Goal: Task Accomplishment & Management: Use online tool/utility

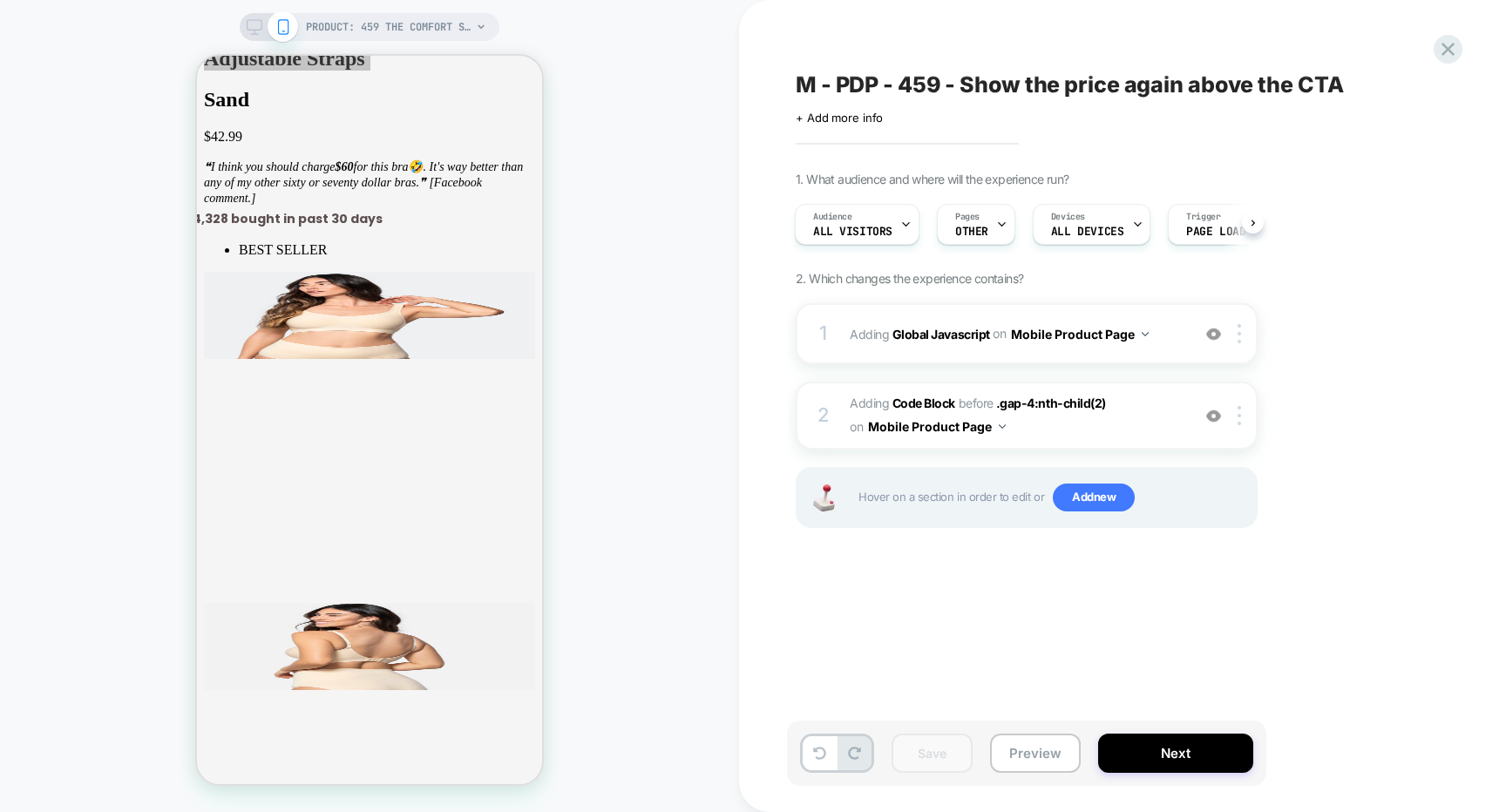
click at [1430, 41] on div "M - PDP - 459 - Show the price again above the CTA Click to edit experience det…" at bounding box center [1114, 406] width 654 height 777
click at [1442, 45] on icon at bounding box center [1448, 49] width 24 height 24
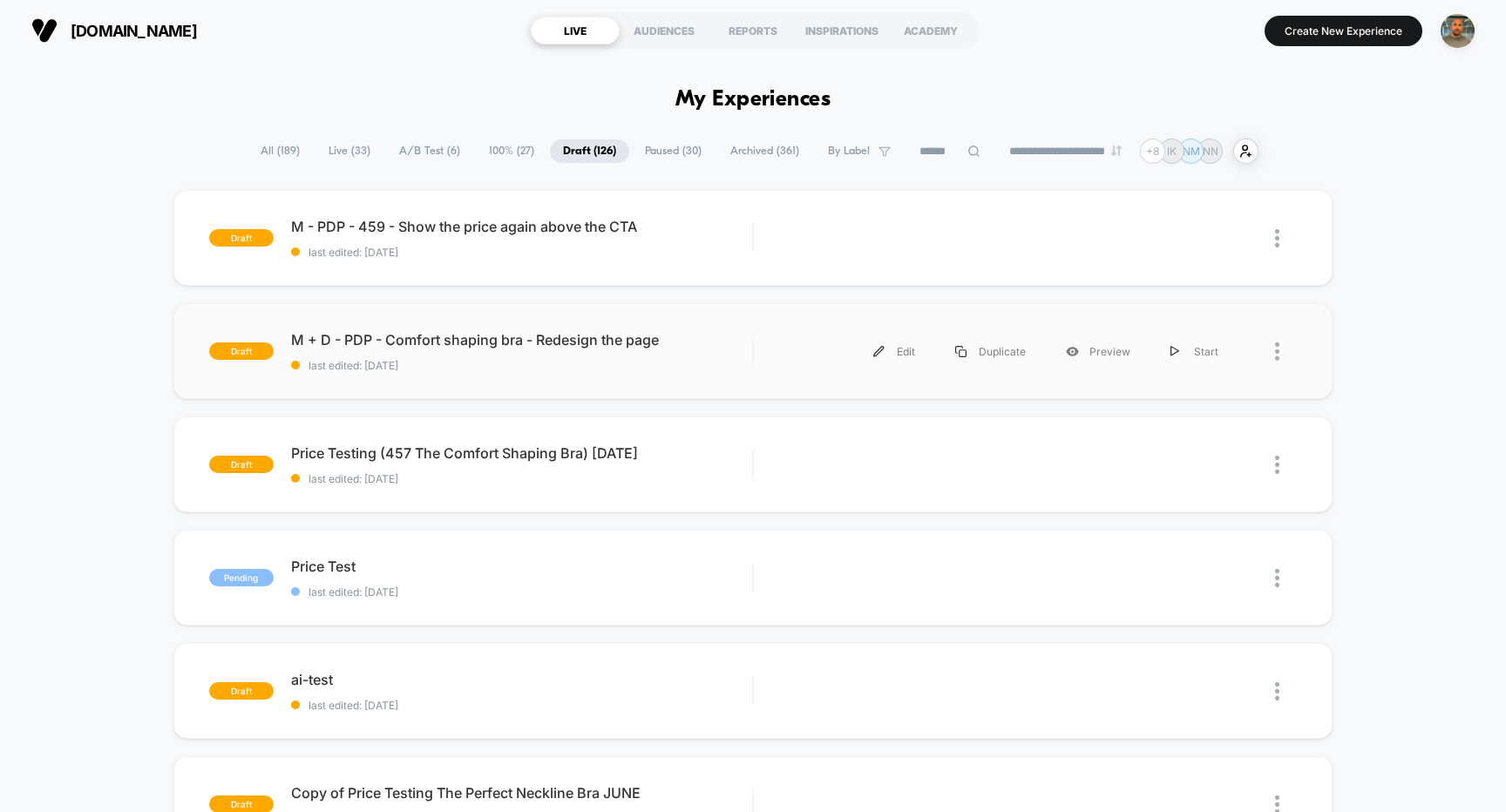
click at [591, 378] on div "draft M + D - PDP - Comfort shaping bra - Redesign the page last edited: [DATE]…" at bounding box center [753, 351] width 1161 height 96
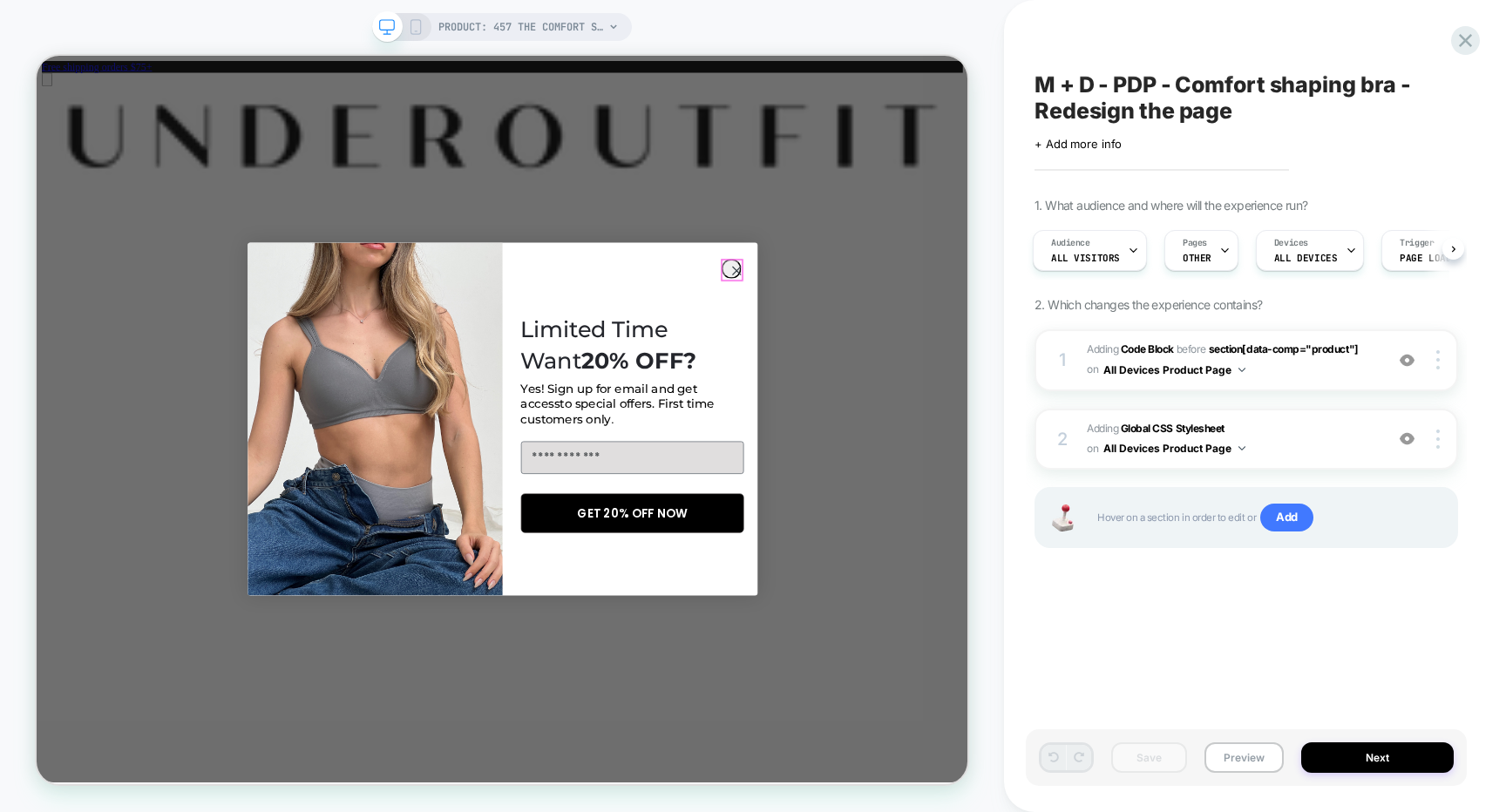
click at [957, 344] on circle "Close dialog" at bounding box center [969, 343] width 25 height 25
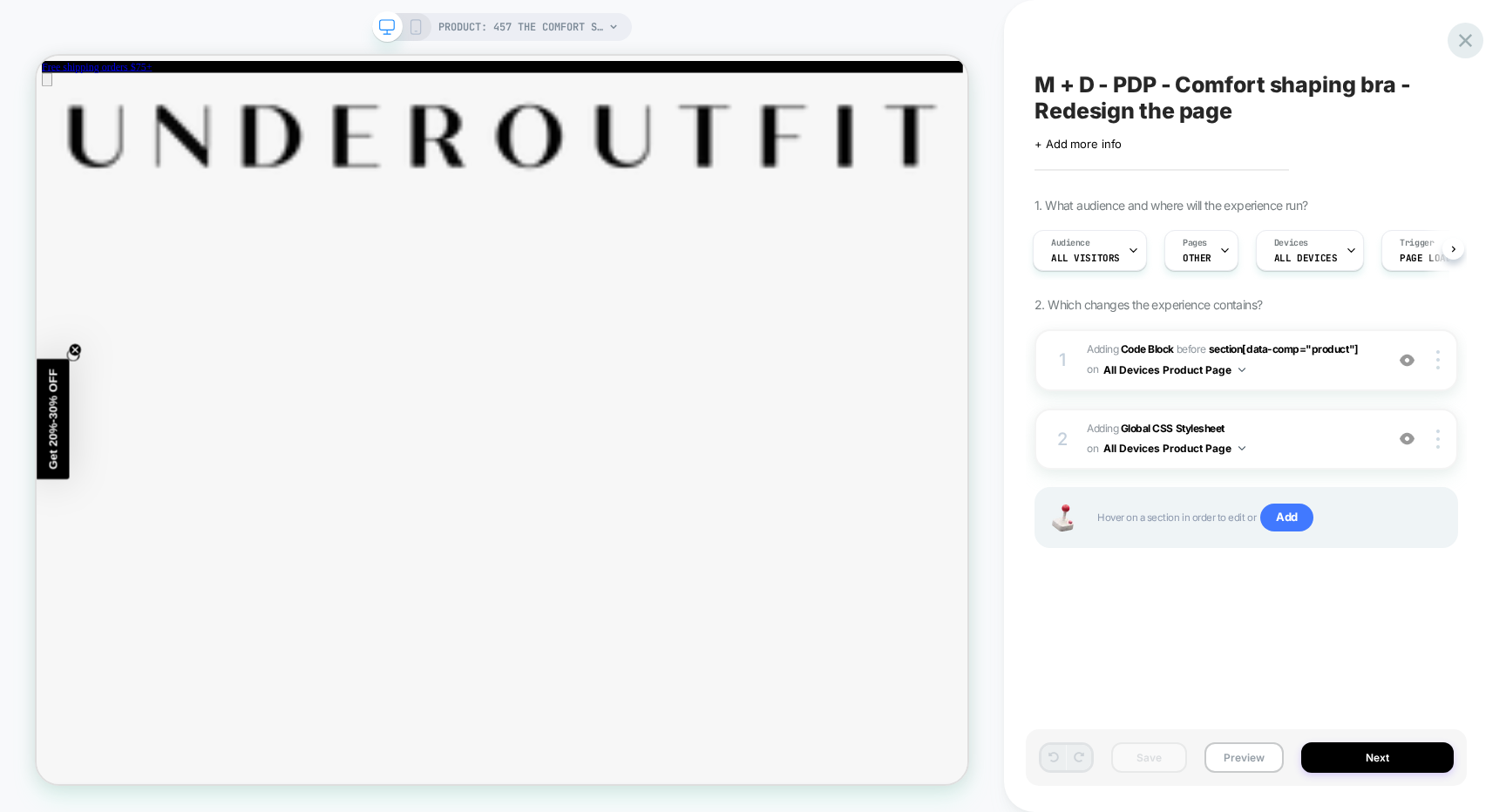
click at [1472, 32] on icon at bounding box center [1466, 40] width 24 height 24
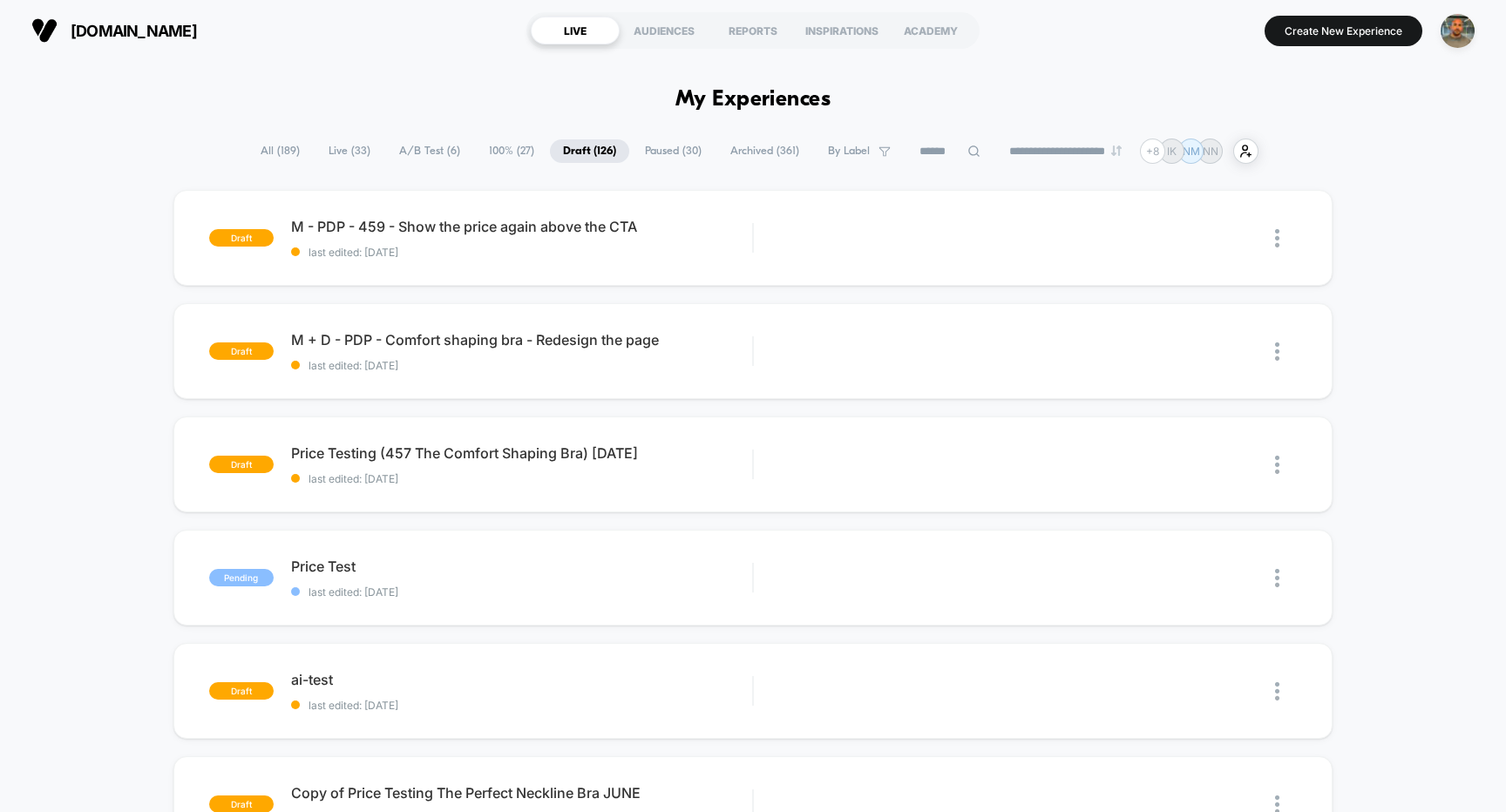
click at [282, 144] on span "All ( 189 )" at bounding box center [280, 150] width 66 height 24
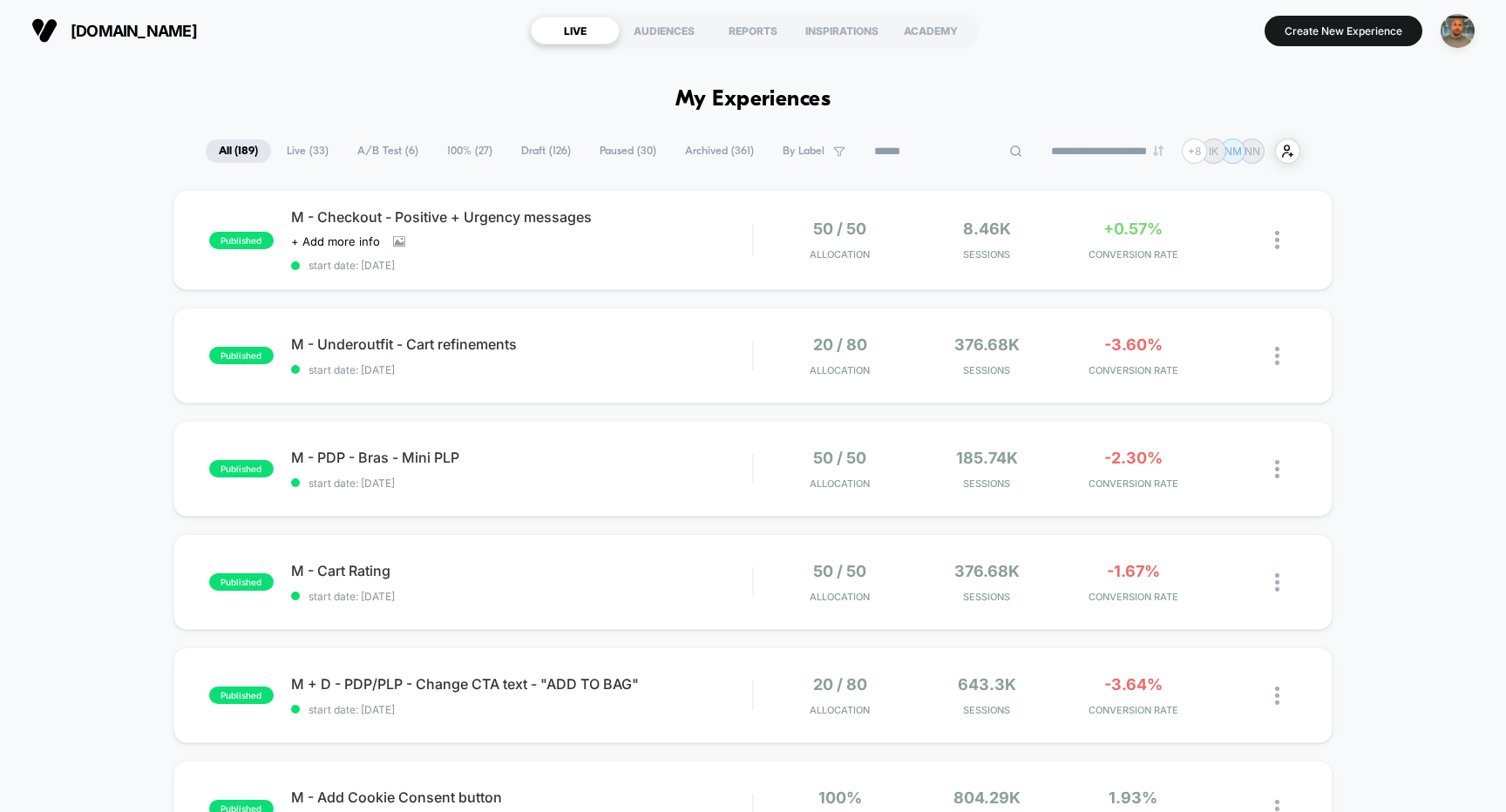
click at [914, 146] on input at bounding box center [948, 151] width 174 height 21
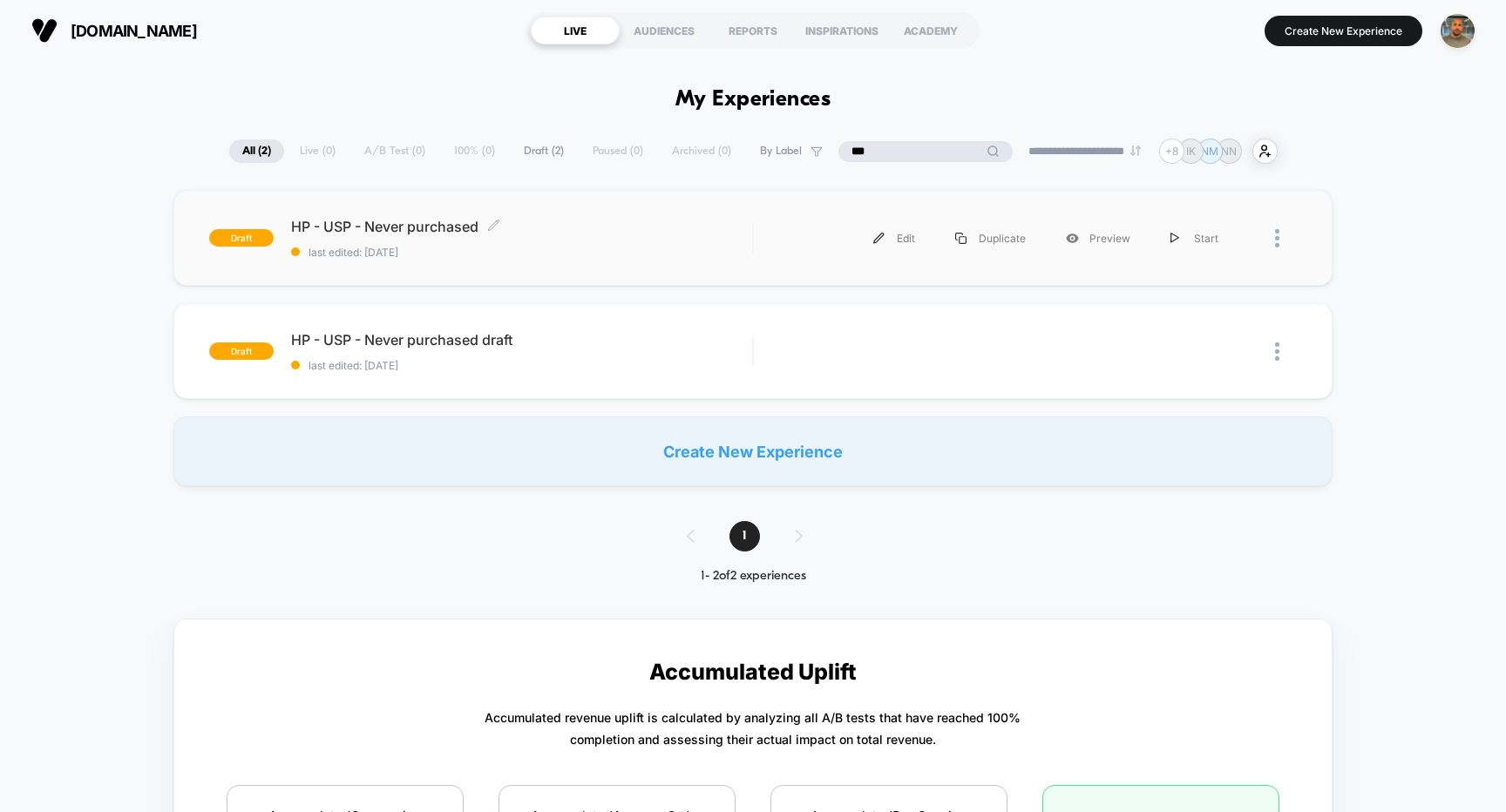
type input "***"
click at [728, 257] on span "last edited: [DATE]" at bounding box center [522, 252] width 462 height 13
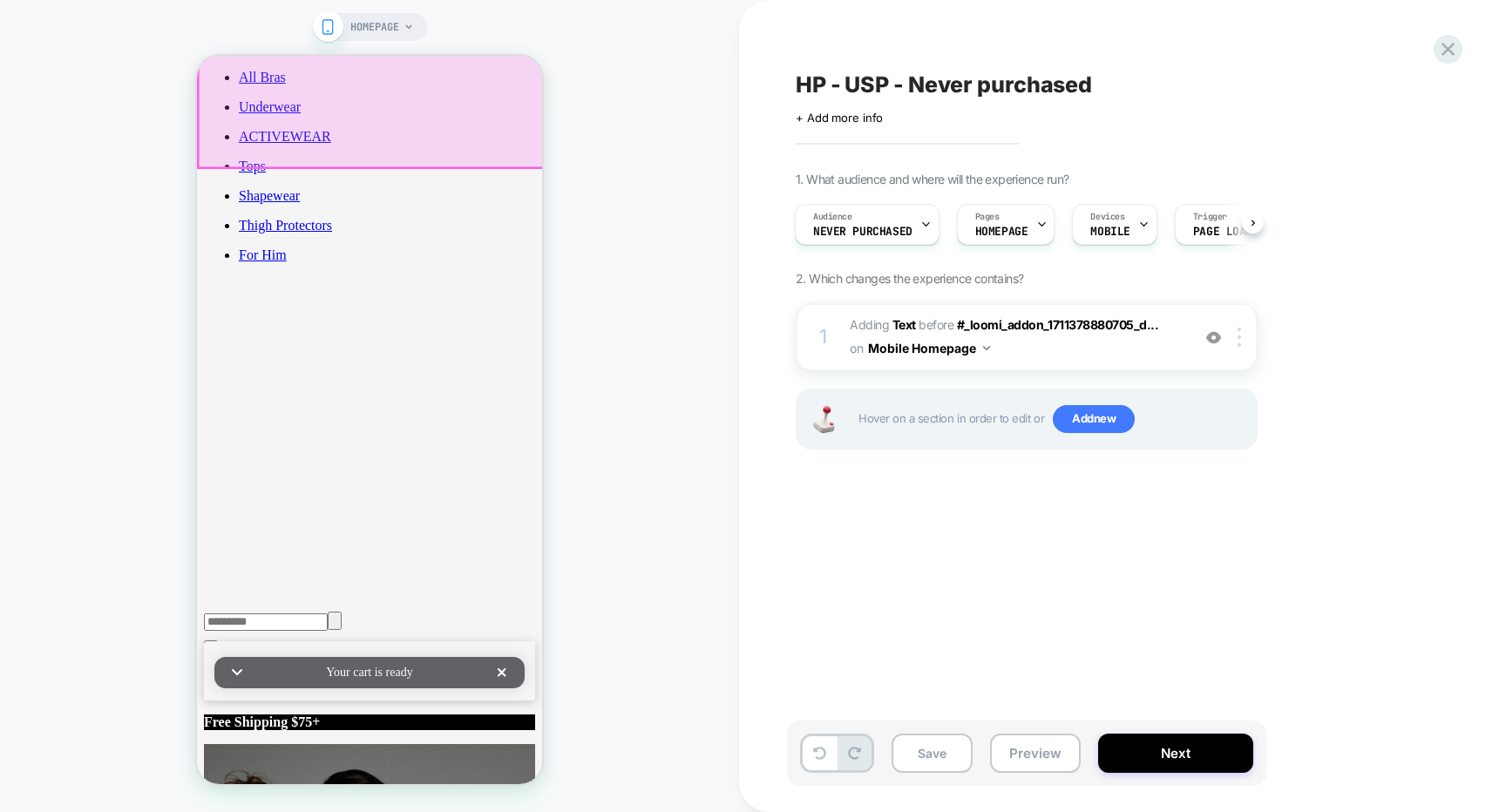
scroll to position [531, 0]
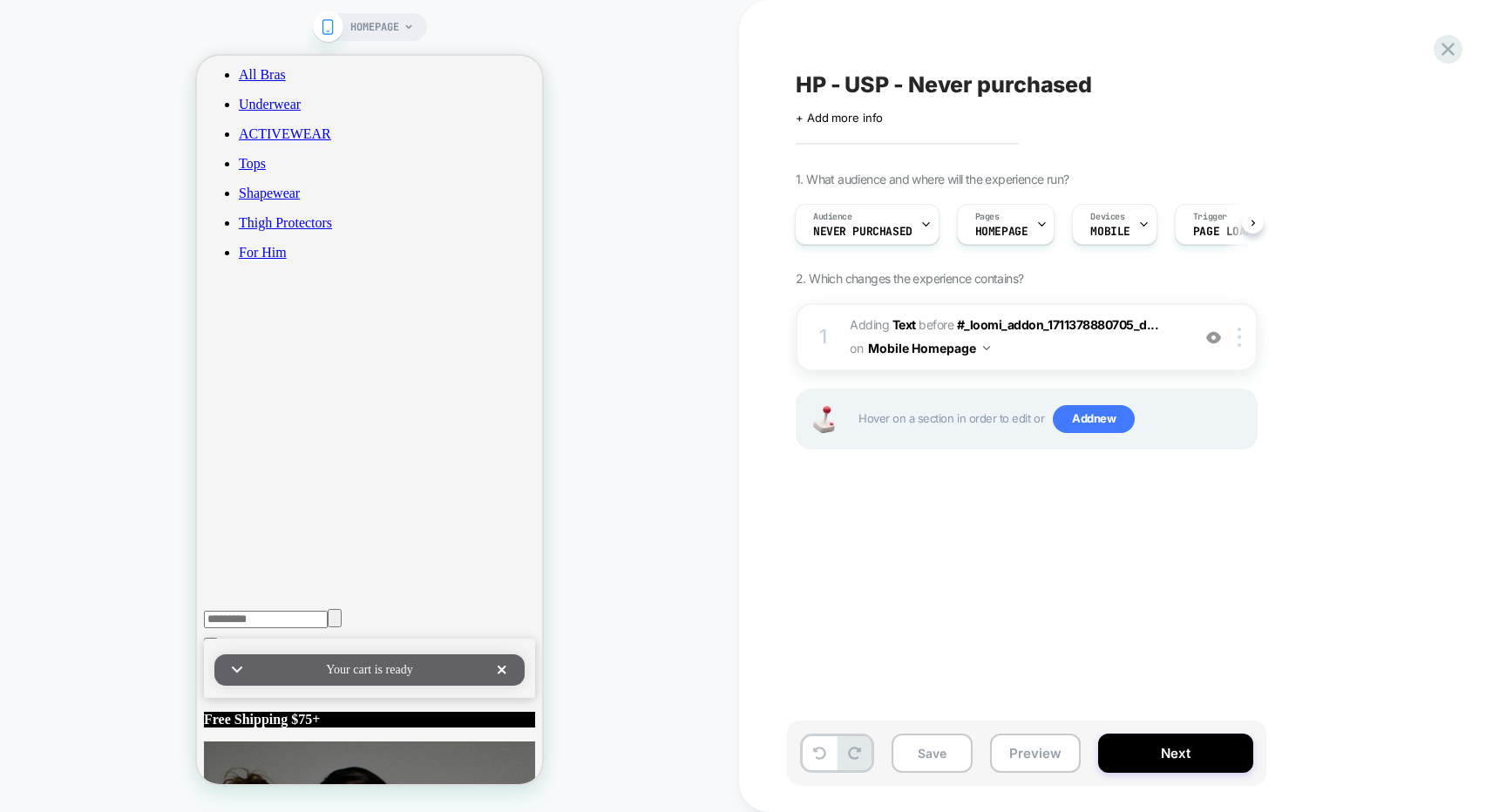
click at [1212, 330] on img at bounding box center [1213, 337] width 15 height 15
click at [1213, 337] on img at bounding box center [1213, 337] width 15 height 15
click at [1246, 333] on div at bounding box center [1242, 337] width 29 height 19
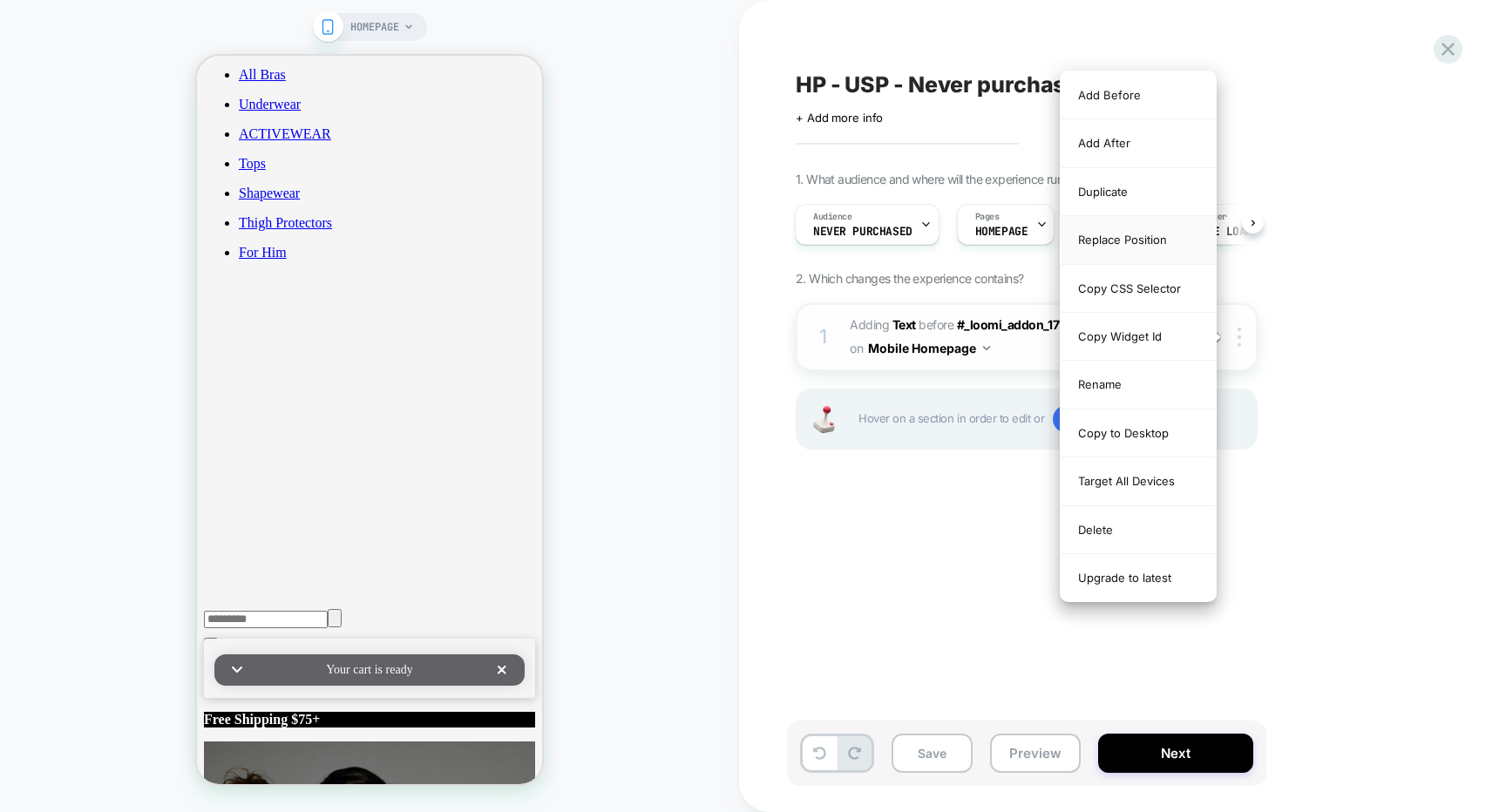
click at [1125, 240] on div "Replace Position" at bounding box center [1138, 239] width 155 height 48
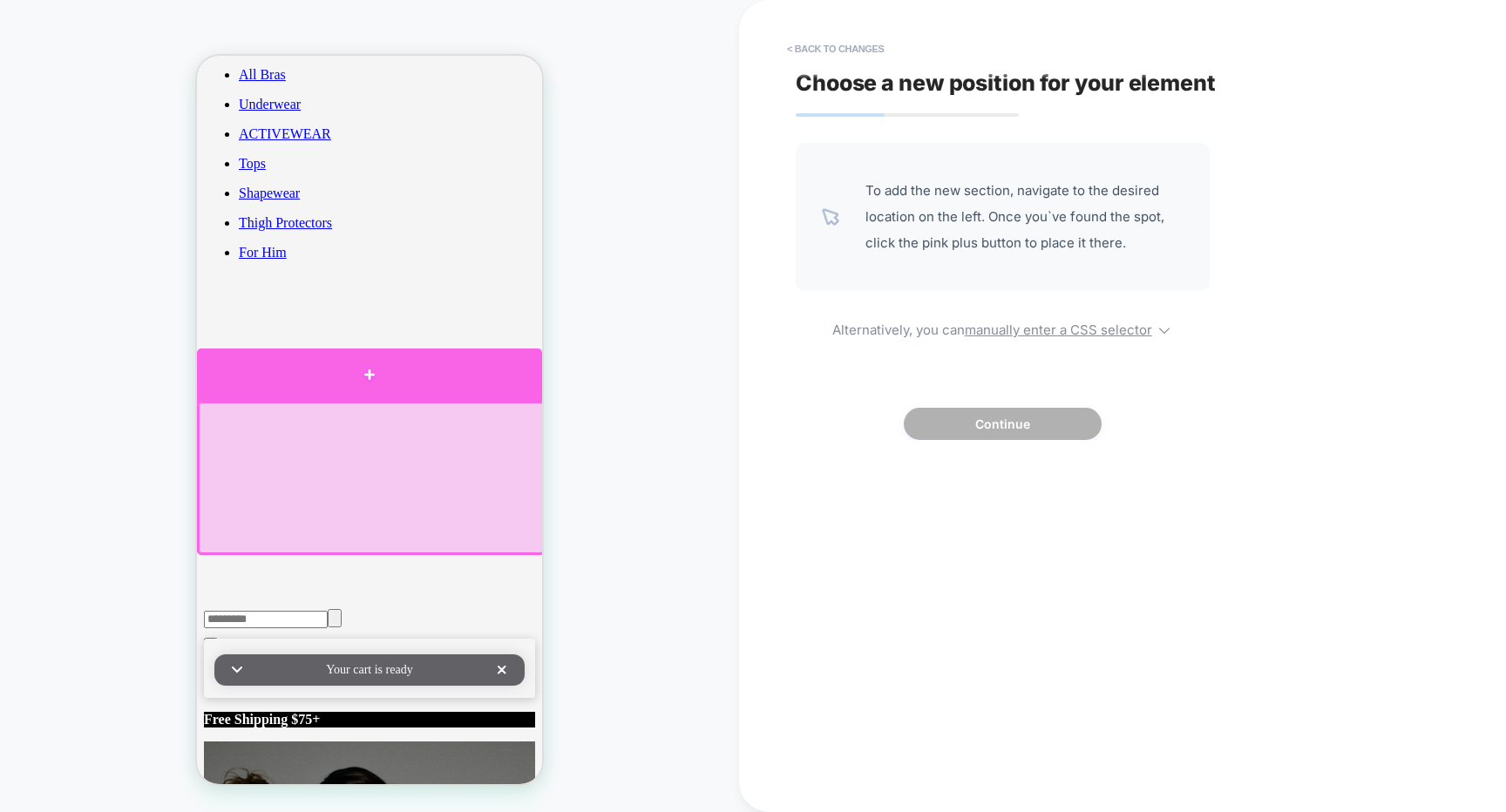
click at [430, 392] on div at bounding box center [369, 375] width 345 height 52
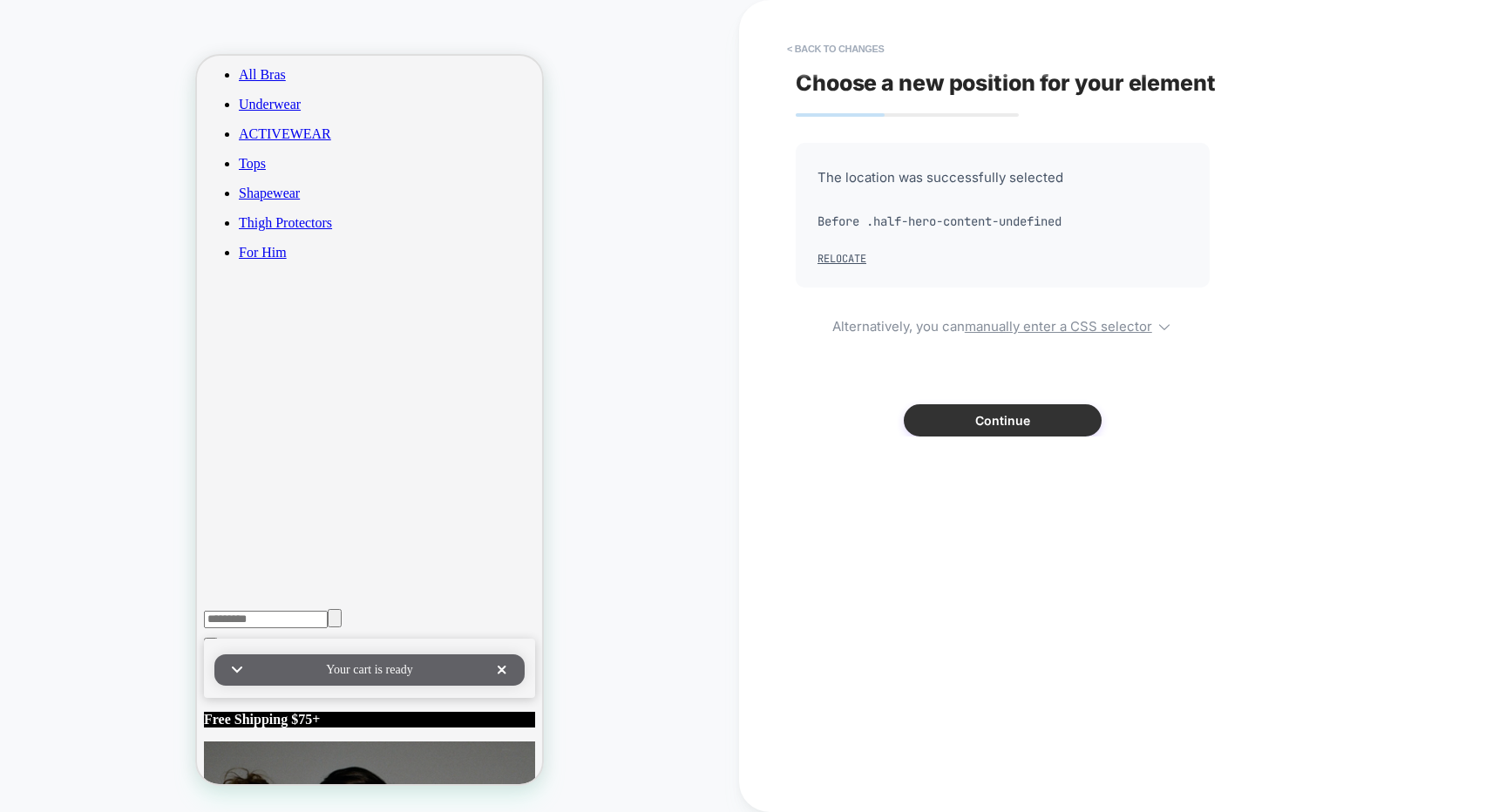
click at [948, 427] on button "Continue" at bounding box center [1003, 420] width 198 height 32
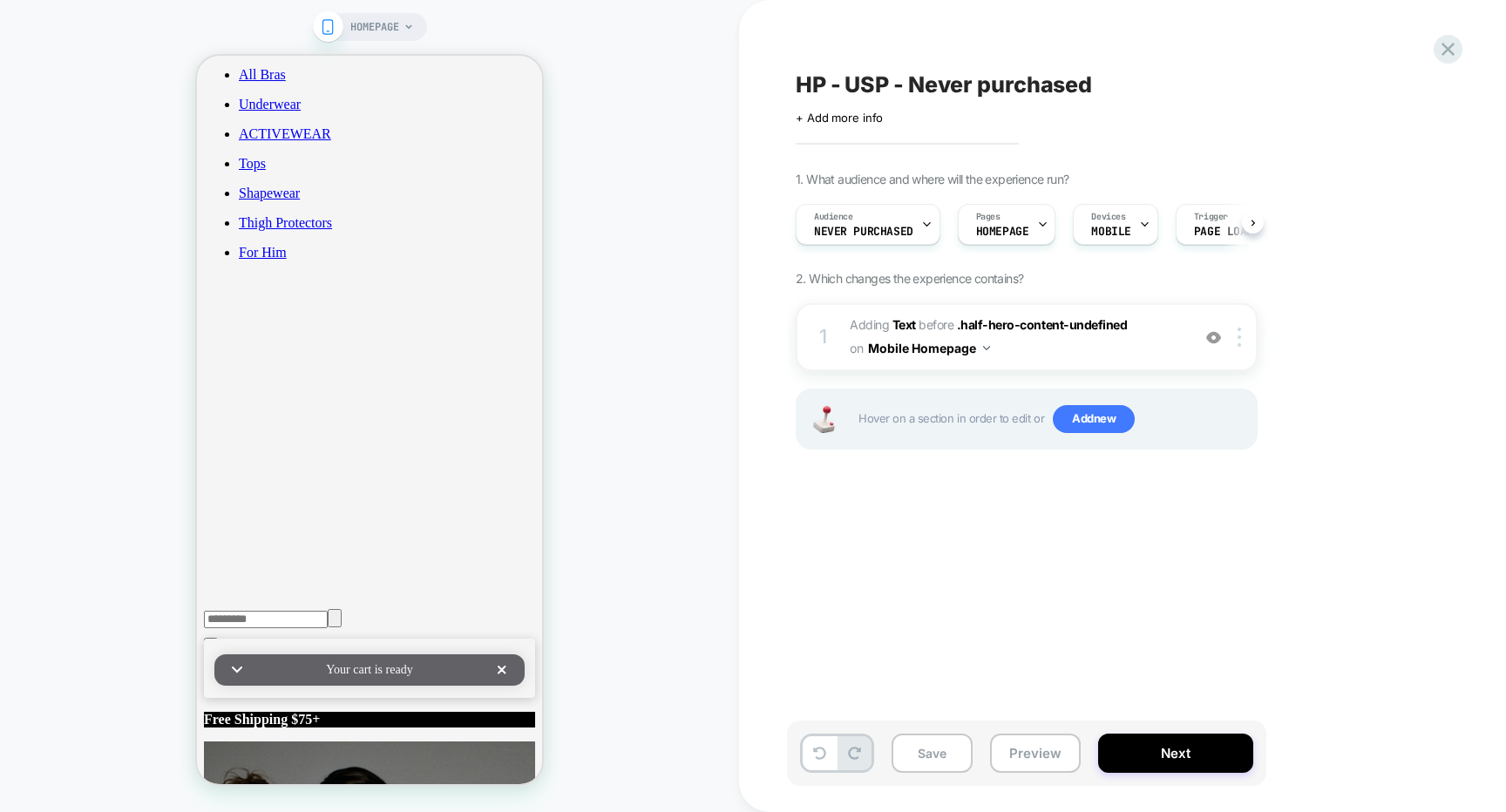
scroll to position [0, 1]
click at [1457, 55] on icon at bounding box center [1448, 49] width 24 height 24
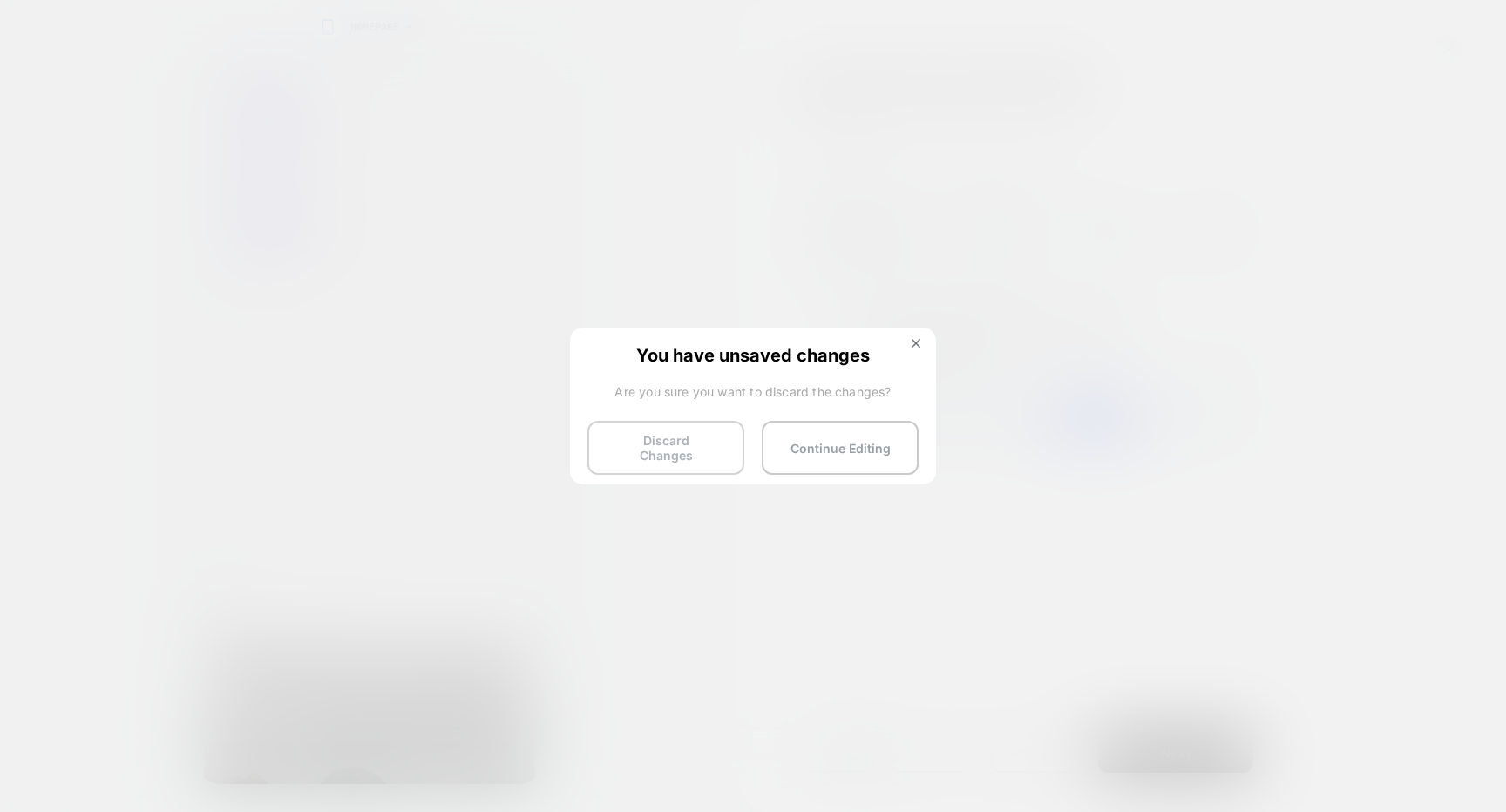
click at [675, 451] on button "Discard Changes" at bounding box center [666, 448] width 157 height 54
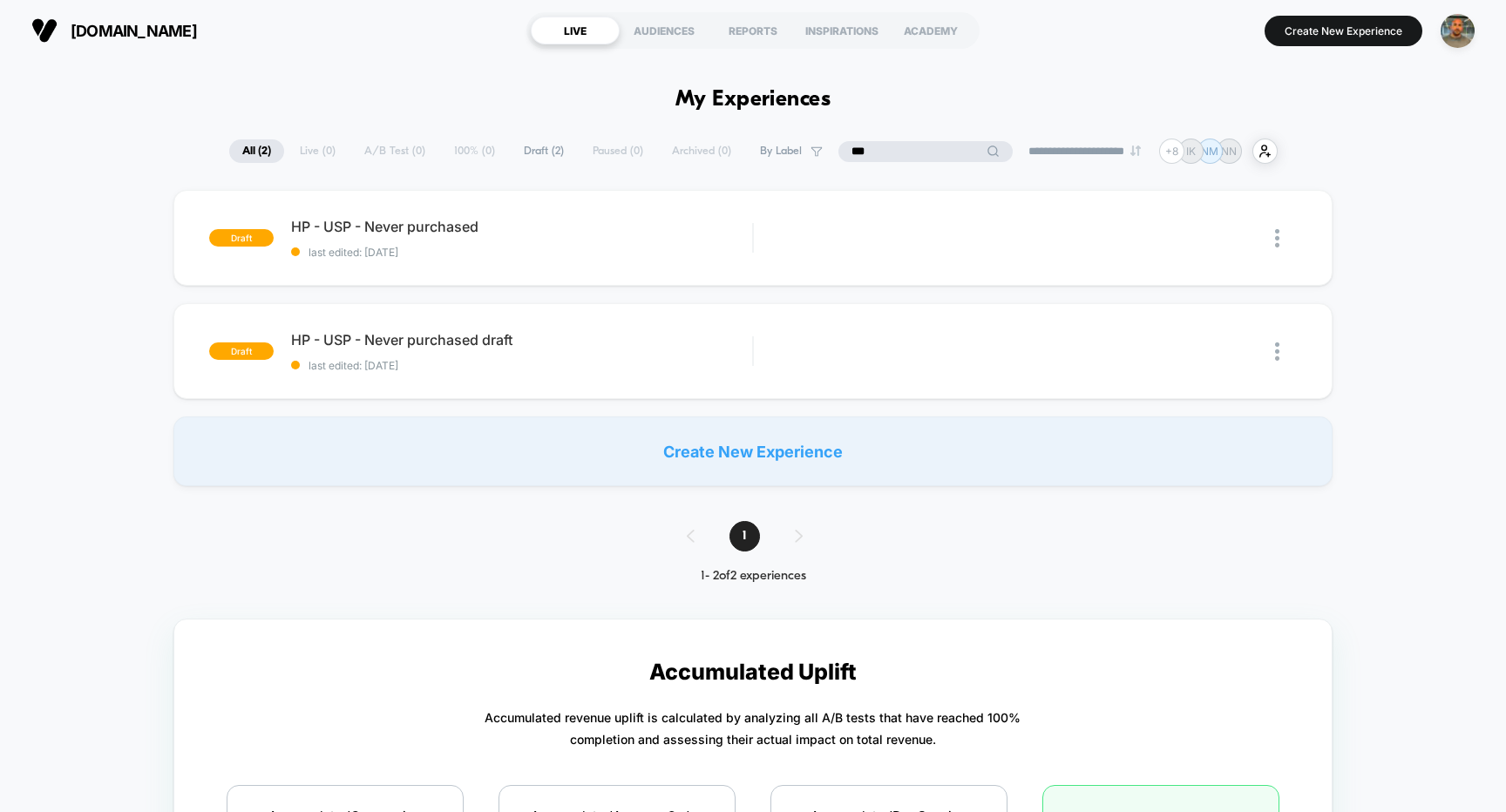
click at [919, 151] on input "***" at bounding box center [925, 151] width 174 height 21
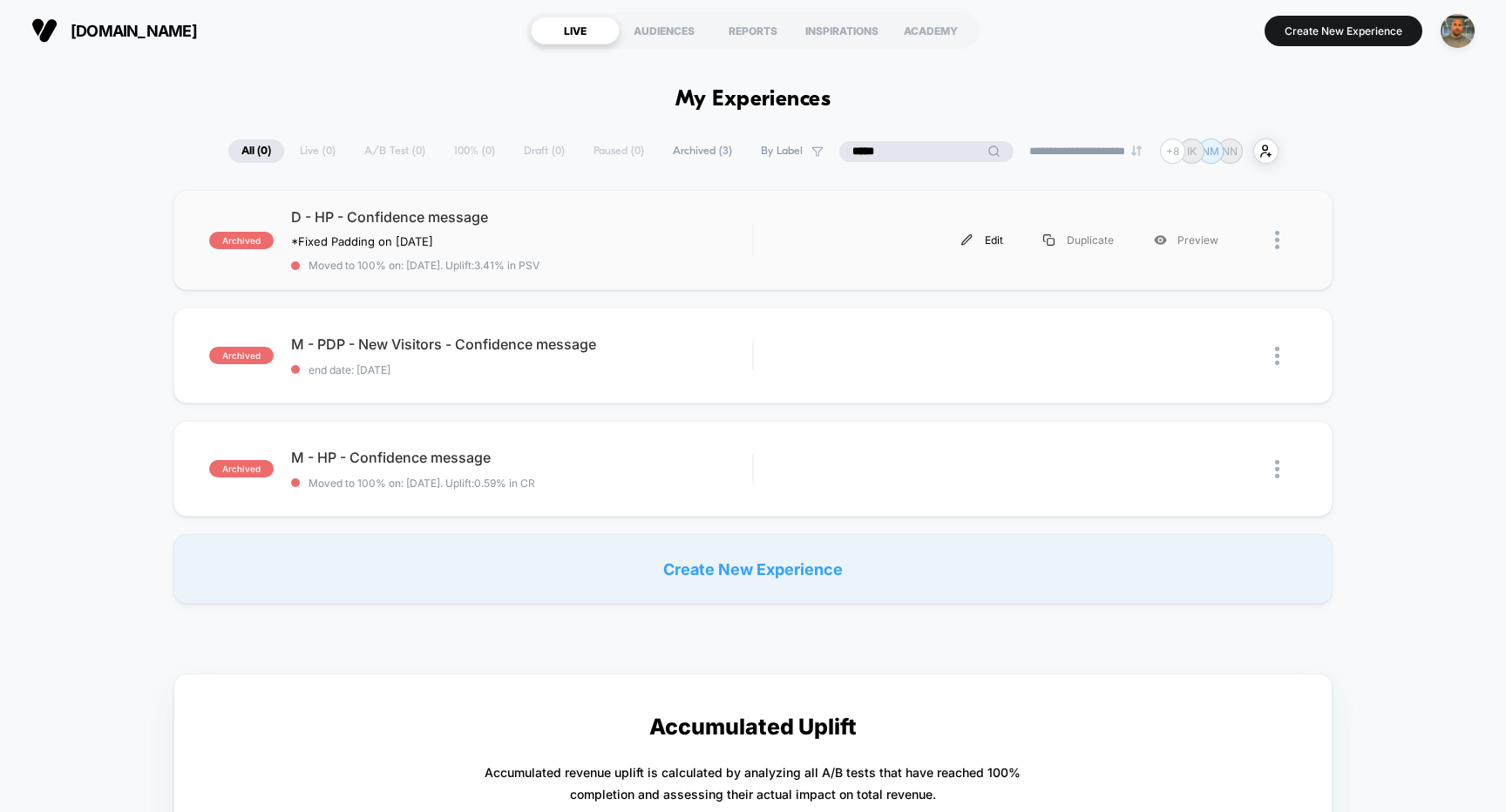
type input "*****"
click at [994, 244] on div "Edit" at bounding box center [982, 239] width 82 height 39
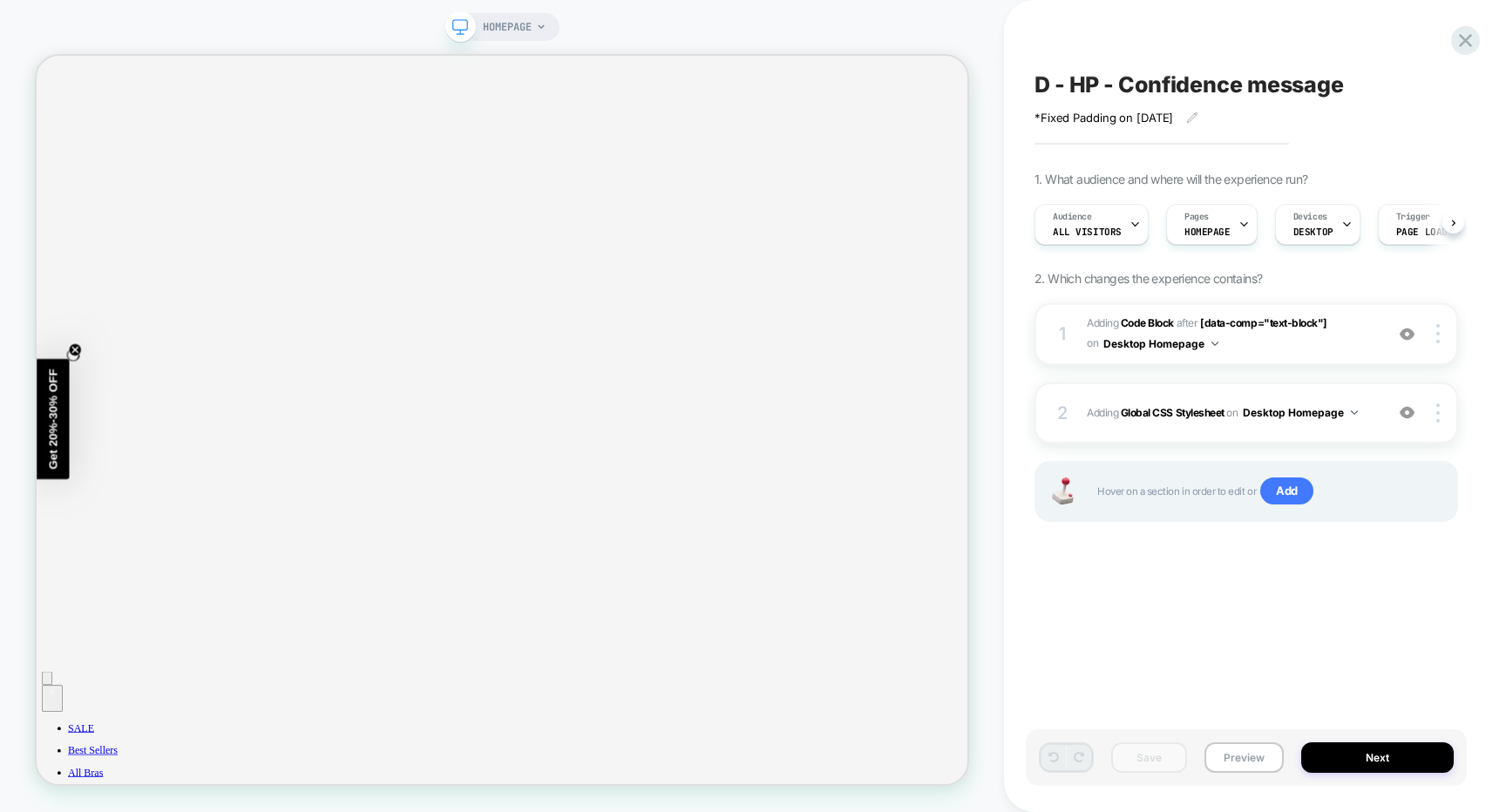
scroll to position [0, 1]
click at [1436, 333] on div at bounding box center [1441, 334] width 33 height 19
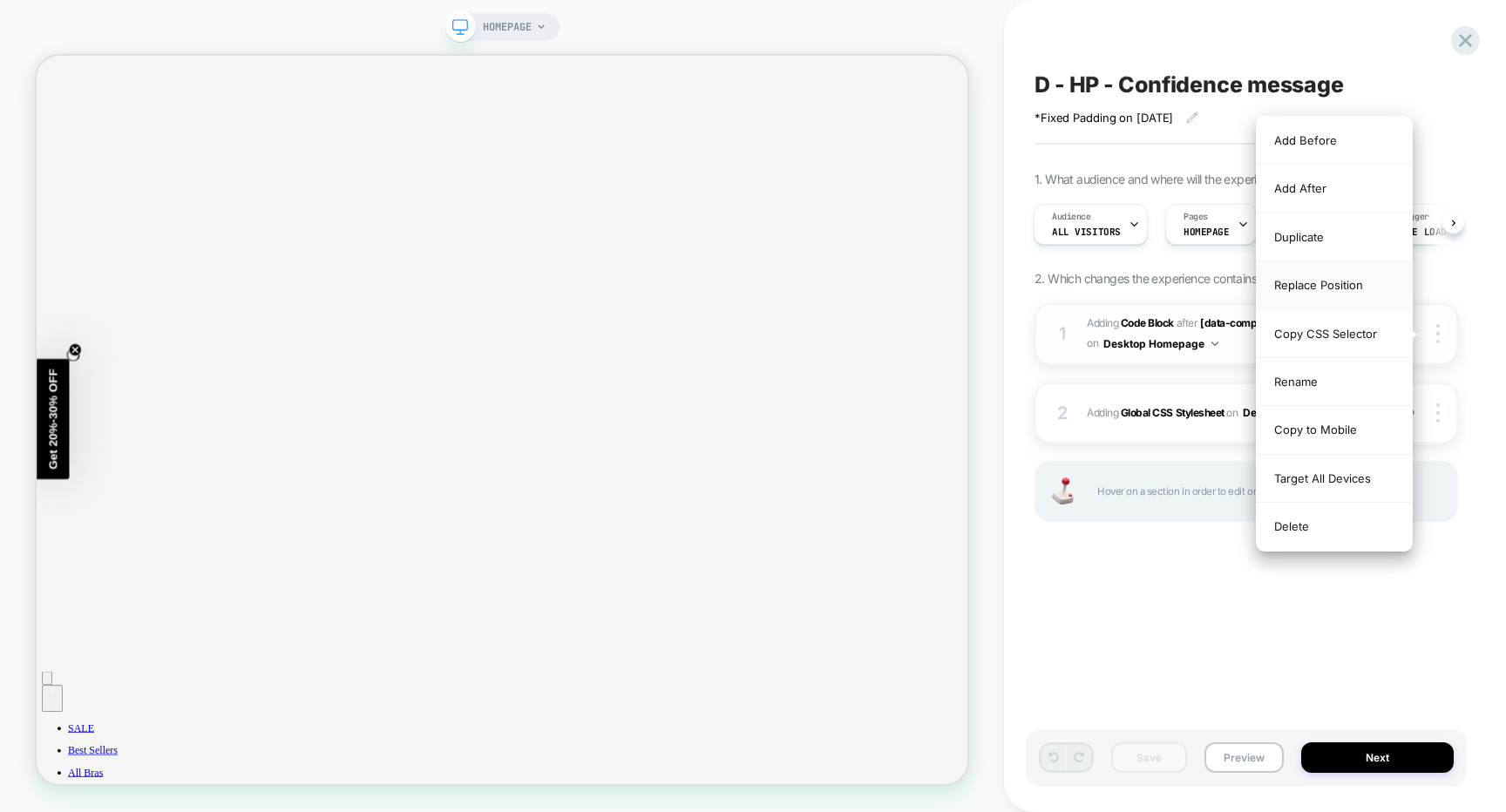
click at [1366, 263] on div "Replace Position" at bounding box center [1334, 285] width 155 height 48
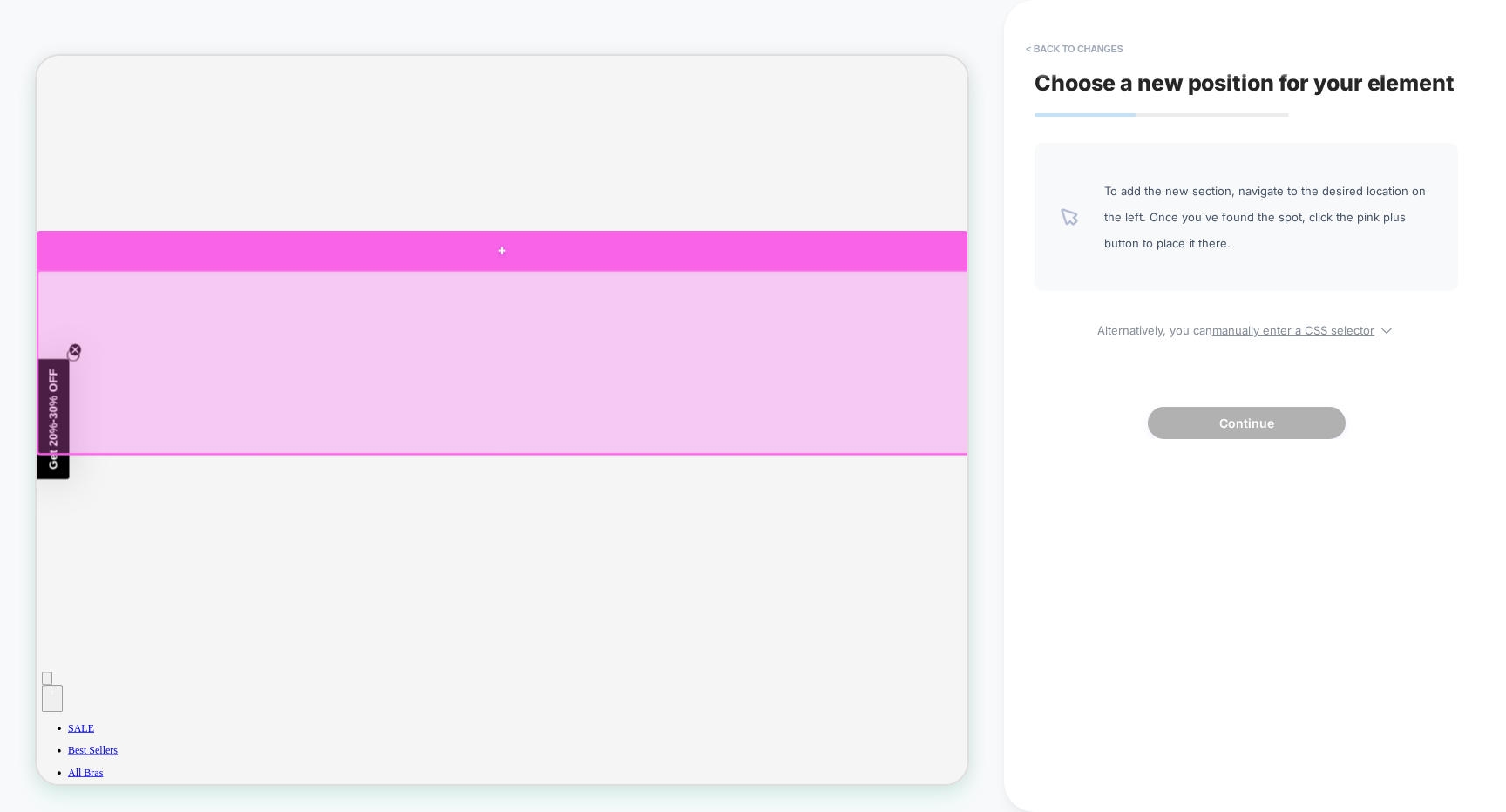
click at [1132, 312] on div at bounding box center [658, 316] width 1242 height 52
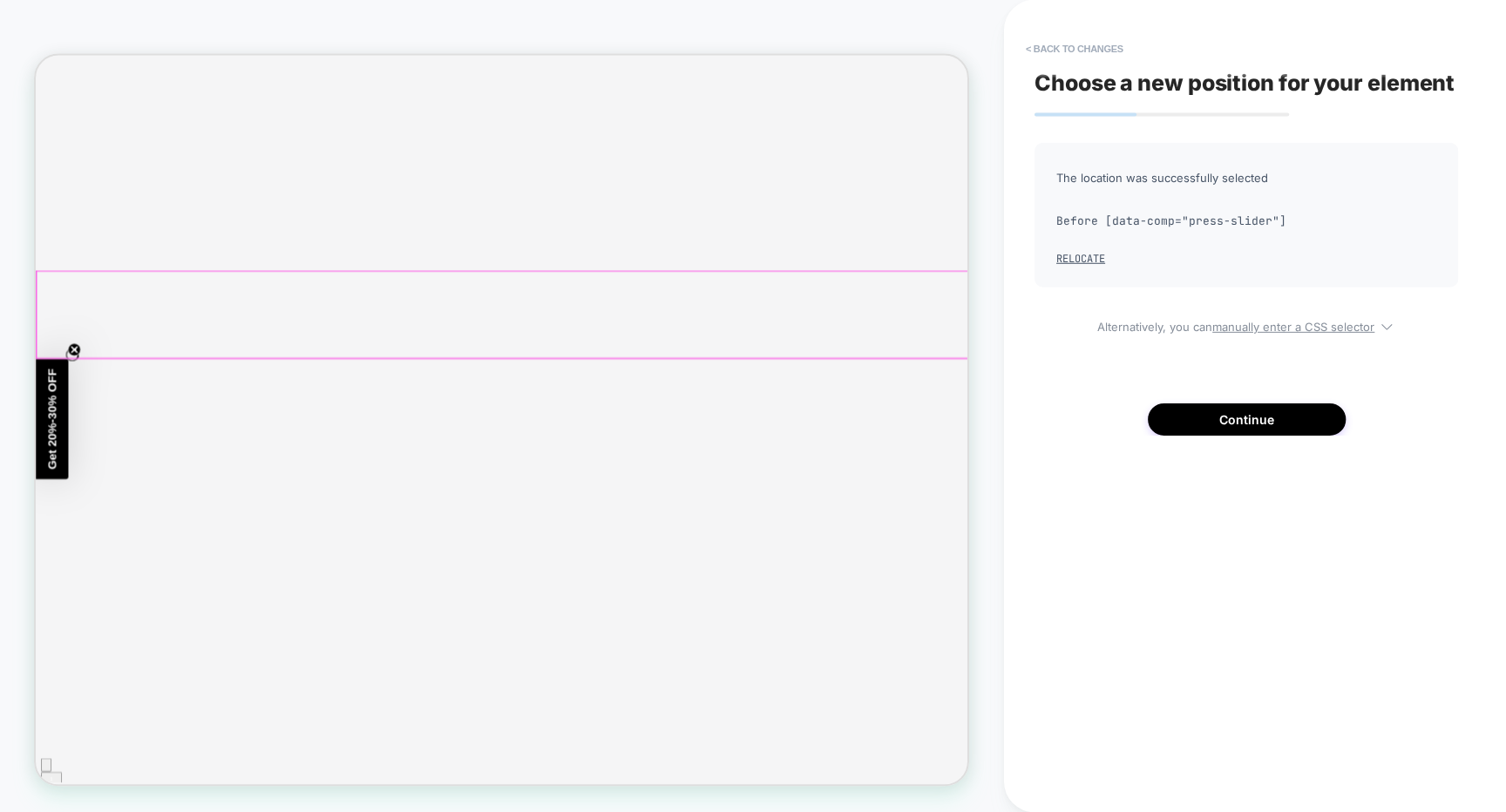
scroll to position [0, 0]
click at [1096, 50] on button "< Back to changes" at bounding box center [1075, 49] width 115 height 28
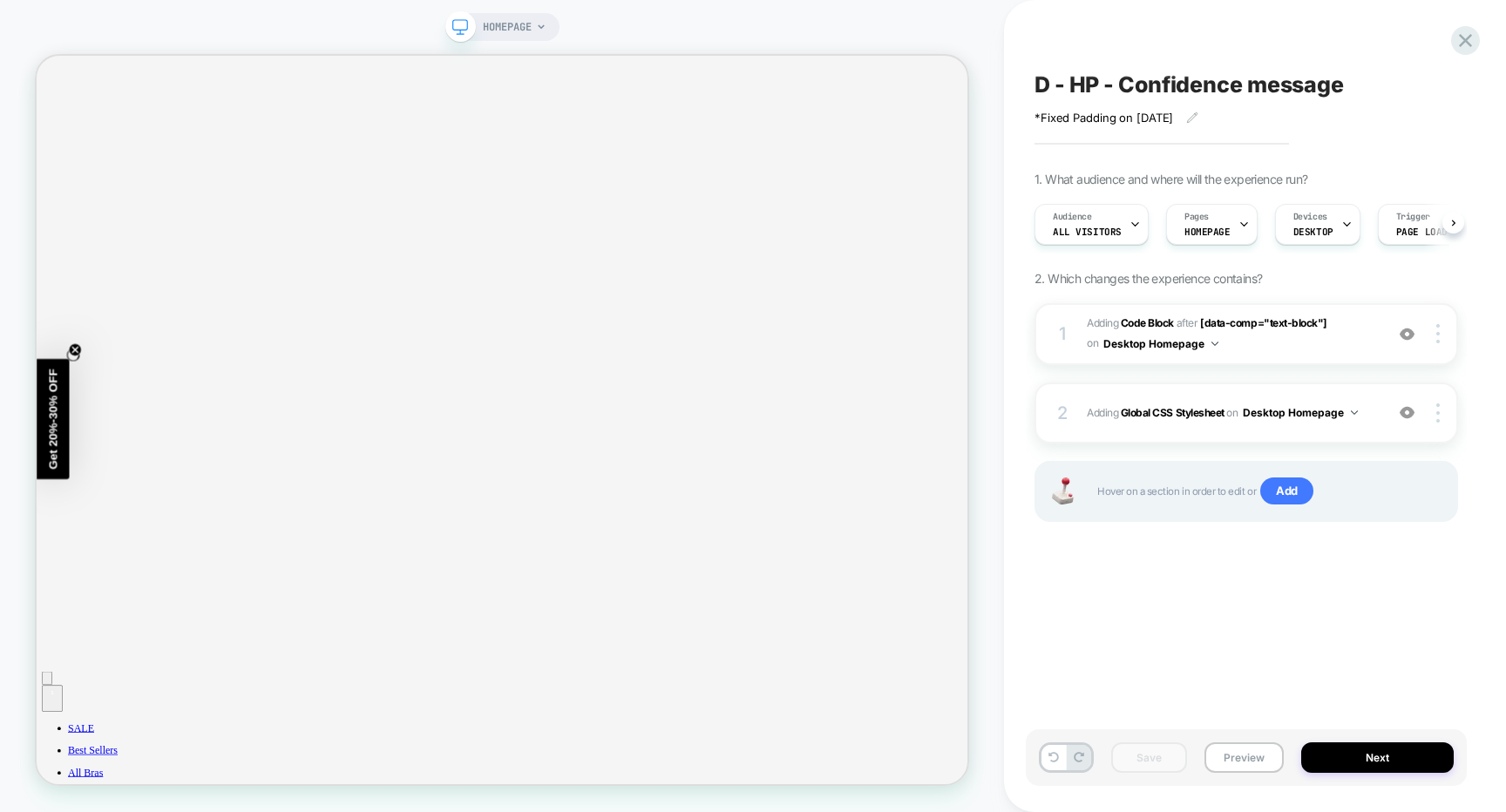
scroll to position [0, 1]
click at [1460, 45] on icon at bounding box center [1466, 40] width 13 height 13
